Goal: Task Accomplishment & Management: Complete application form

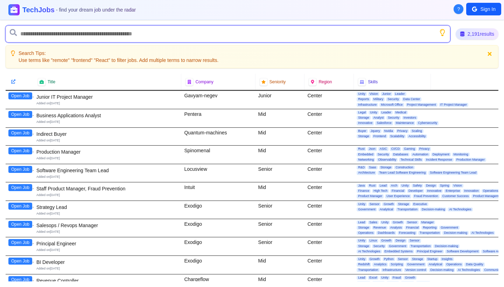
click at [119, 33] on input "text" at bounding box center [228, 34] width 444 height 17
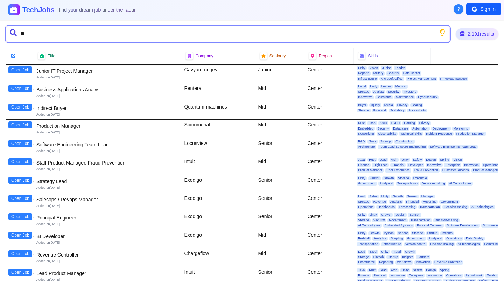
type input "*"
type input "*******"
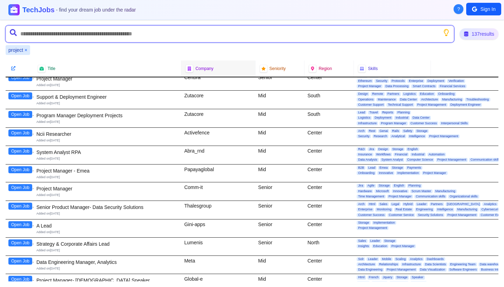
scroll to position [298, 0]
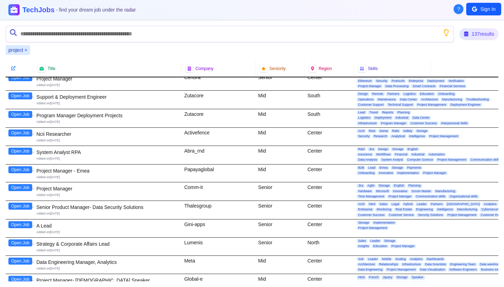
click at [483, 13] on button "Sign In" at bounding box center [483, 9] width 35 height 13
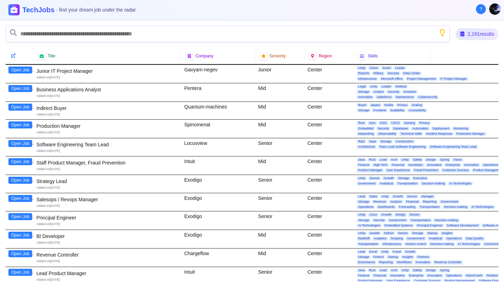
click at [23, 88] on button "Open Job" at bounding box center [20, 88] width 24 height 7
click at [23, 88] on button "View Again" at bounding box center [21, 88] width 26 height 7
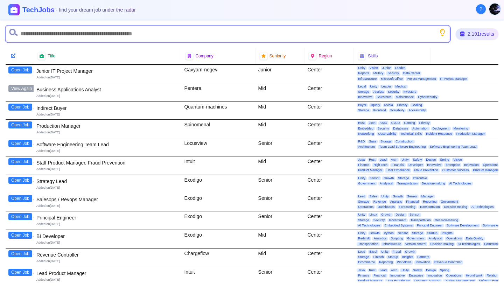
click at [304, 34] on input "text" at bounding box center [228, 34] width 444 height 17
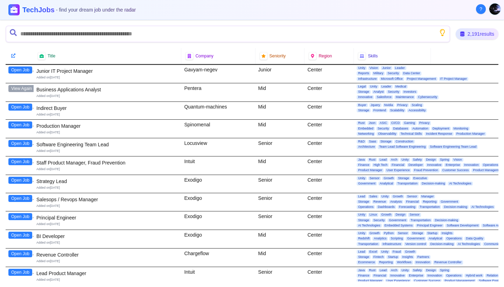
click at [22, 85] on button "View Again" at bounding box center [21, 88] width 26 height 7
click at [24, 90] on button "View Again" at bounding box center [21, 88] width 26 height 7
click at [69, 89] on div "Business Applications Analyst" at bounding box center [107, 89] width 142 height 7
click at [20, 105] on button "Open Job" at bounding box center [20, 107] width 24 height 7
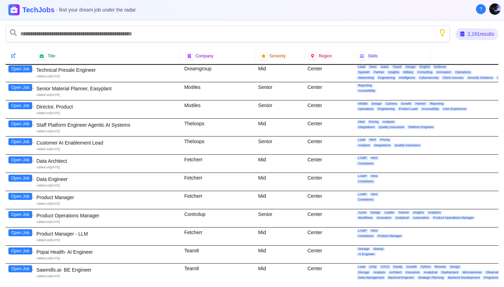
scroll to position [488, 0]
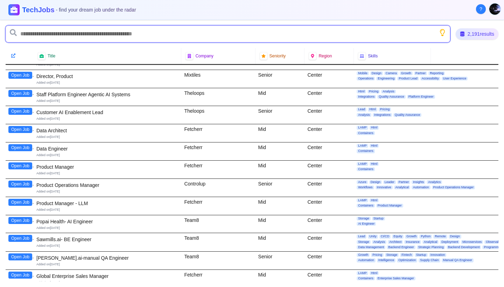
click at [123, 36] on input "text" at bounding box center [228, 34] width 444 height 17
type input "*******"
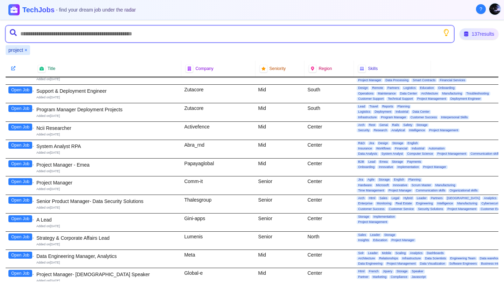
scroll to position [304, 1]
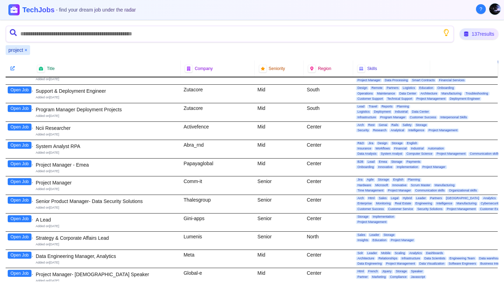
click at [21, 160] on button "Open Job" at bounding box center [20, 163] width 24 height 7
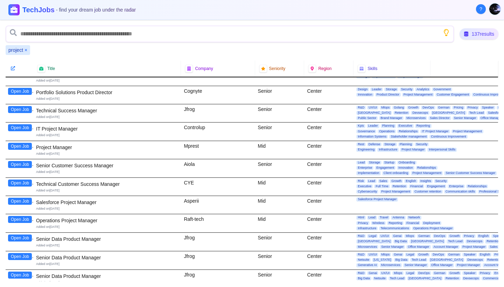
scroll to position [541, 0]
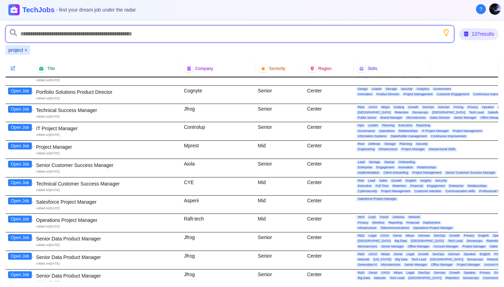
click at [122, 32] on input "text" at bounding box center [230, 34] width 448 height 17
type input "*"
type input "********"
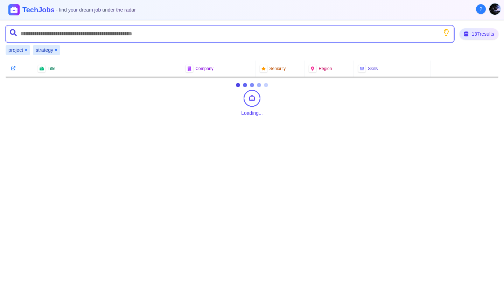
scroll to position [0, 0]
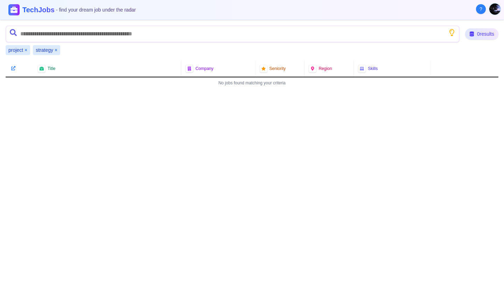
click at [27, 49] on button "×" at bounding box center [25, 50] width 3 height 7
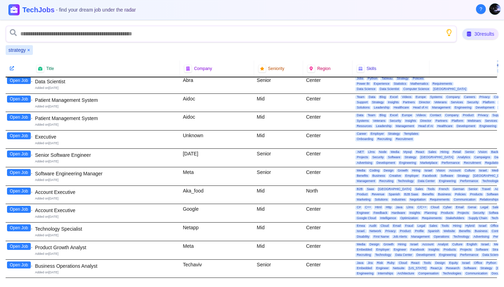
scroll to position [350, 1]
click at [23, 262] on button "Open Job" at bounding box center [19, 265] width 24 height 7
